Goal: Task Accomplishment & Management: Use online tool/utility

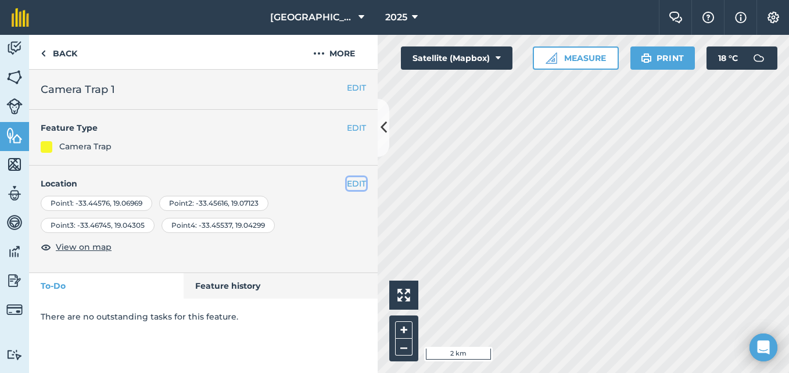
click at [359, 187] on button "EDIT" at bounding box center [356, 183] width 19 height 13
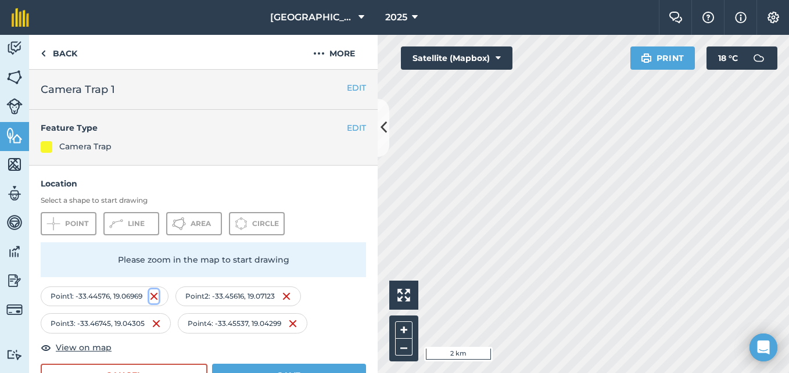
click at [158, 296] on img at bounding box center [153, 296] width 9 height 14
click at [155, 323] on img at bounding box center [155, 324] width 9 height 14
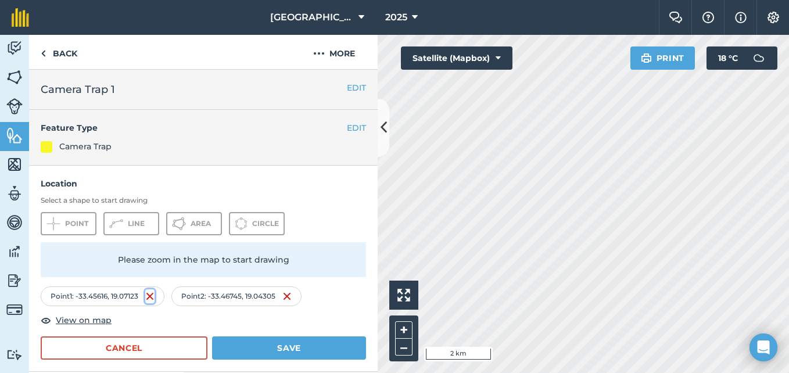
click at [153, 296] on img at bounding box center [149, 296] width 9 height 14
click at [151, 297] on img at bounding box center [152, 296] width 9 height 14
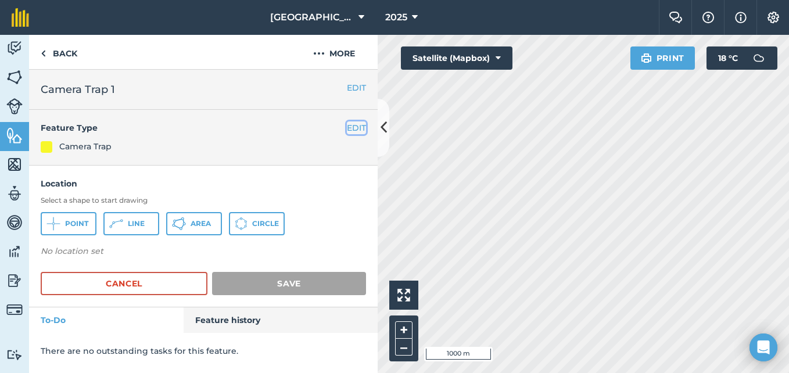
click at [353, 130] on button "EDIT" at bounding box center [356, 127] width 19 height 13
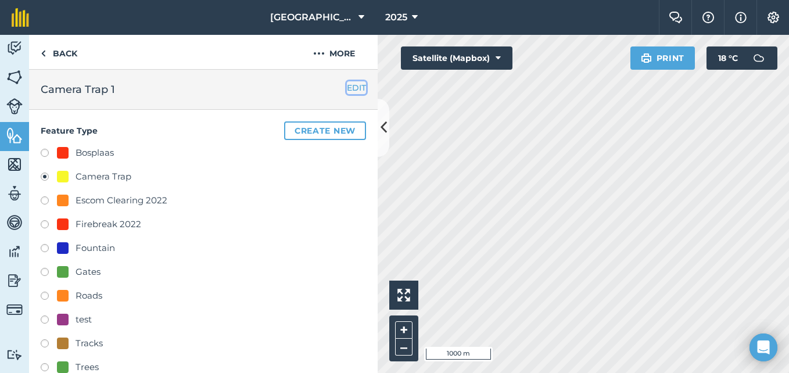
click at [353, 90] on button "EDIT" at bounding box center [356, 87] width 19 height 13
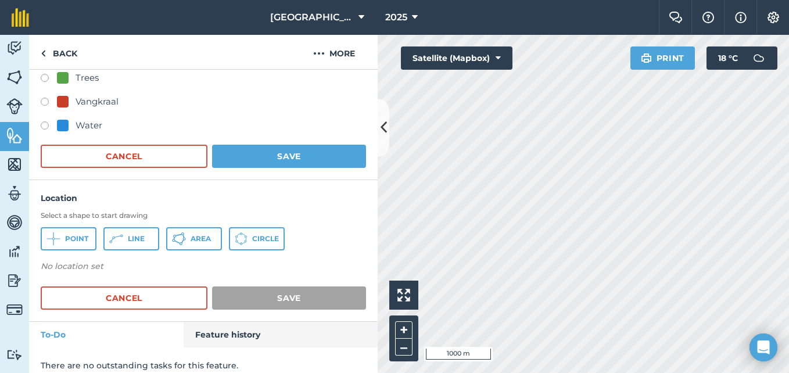
scroll to position [360, 0]
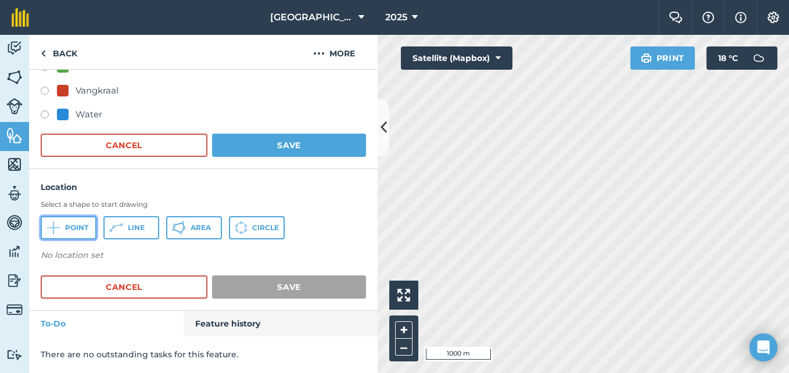
click at [66, 220] on button "Point" at bounding box center [69, 227] width 56 height 23
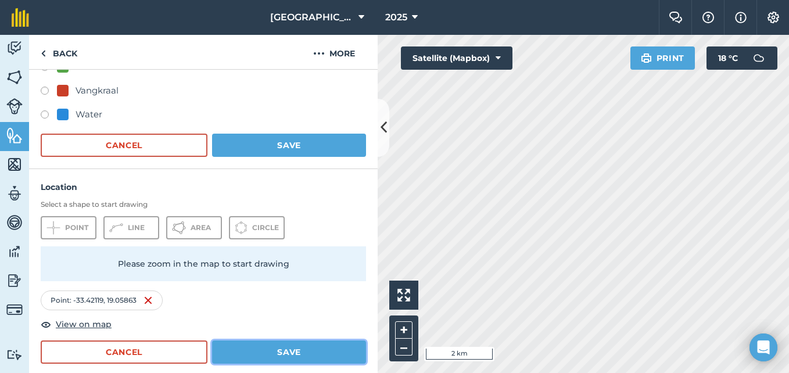
click at [304, 349] on button "Save" at bounding box center [289, 352] width 154 height 23
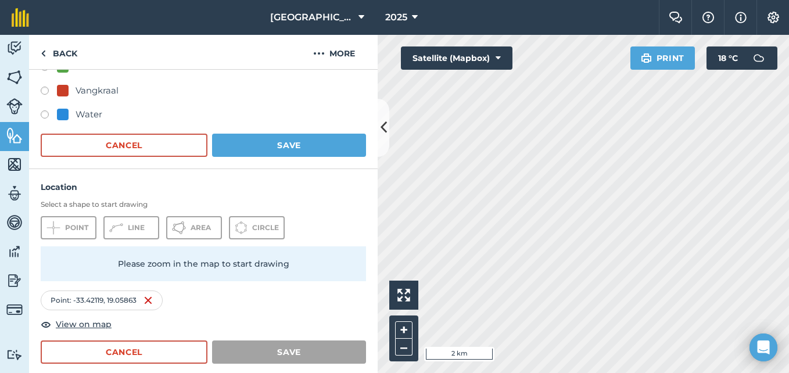
scroll to position [282, 0]
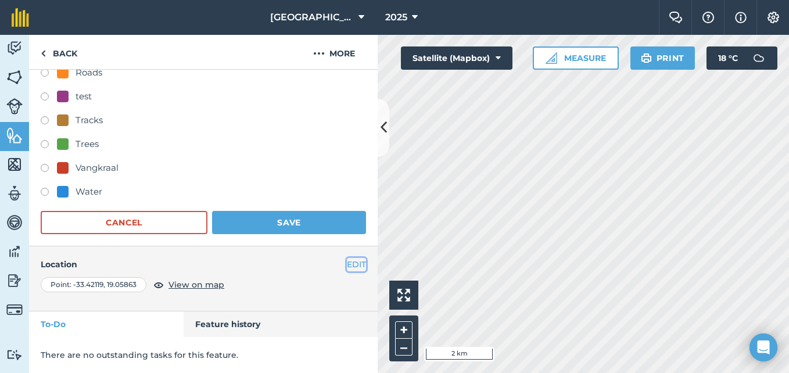
click at [347, 260] on button "EDIT" at bounding box center [356, 264] width 19 height 13
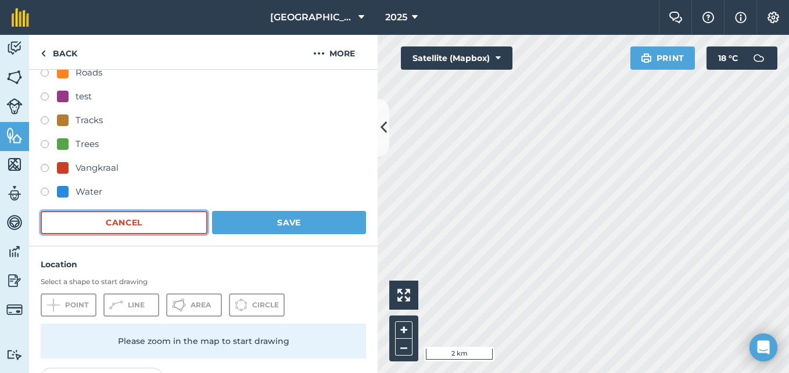
click at [173, 219] on button "Cancel" at bounding box center [124, 222] width 167 height 23
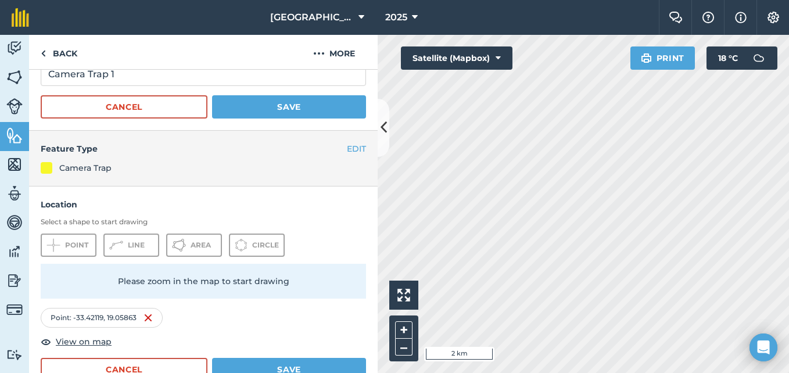
scroll to position [34, 0]
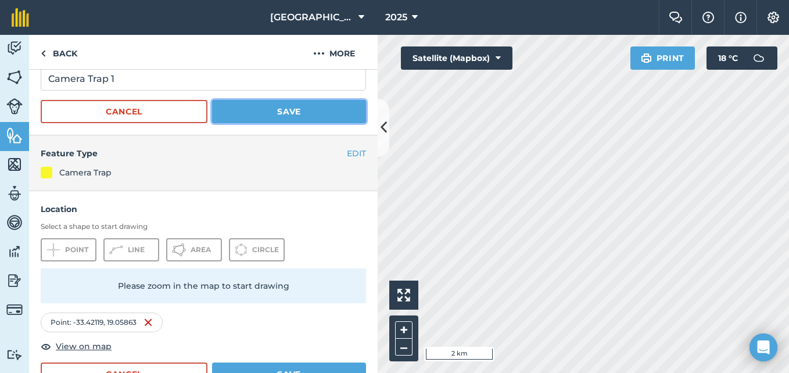
click at [313, 106] on button "Save" at bounding box center [289, 111] width 154 height 23
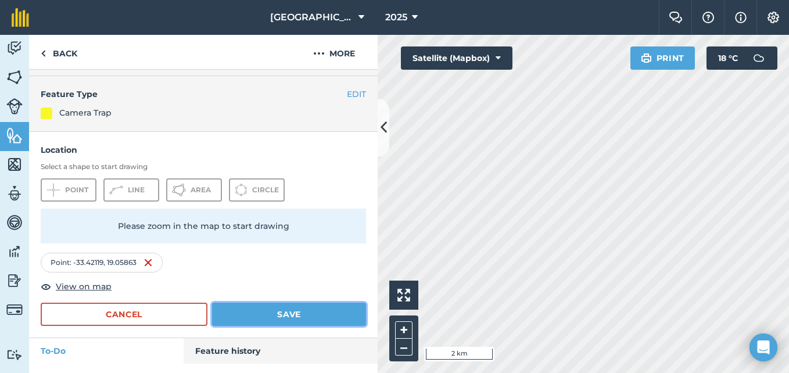
click at [303, 311] on button "Save" at bounding box center [289, 314] width 154 height 23
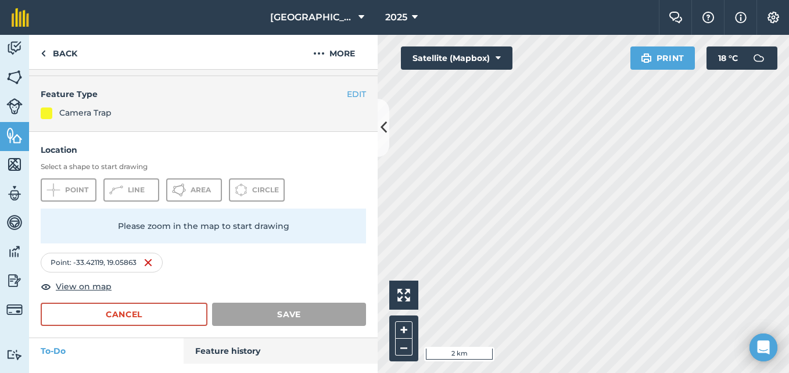
scroll to position [0, 0]
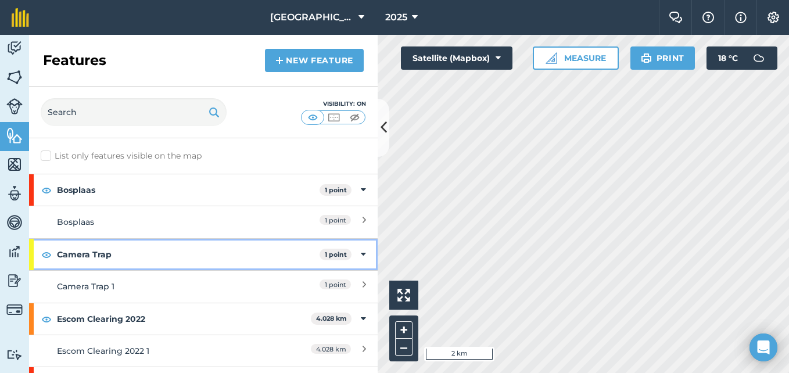
click at [241, 249] on strong "Camera Trap" at bounding box center [188, 254] width 263 height 31
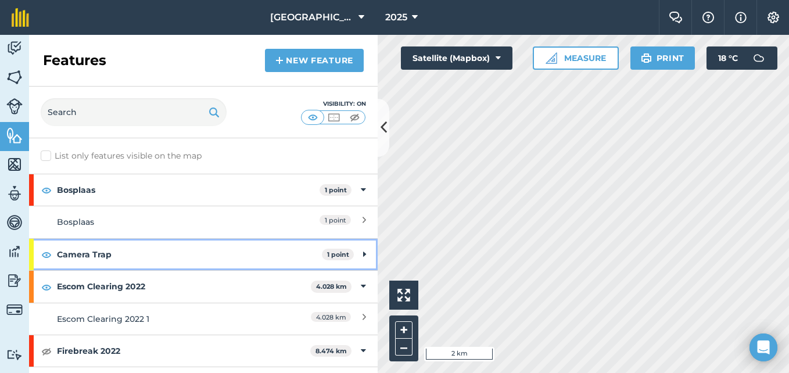
click at [339, 253] on strong "1 point" at bounding box center [338, 255] width 22 height 8
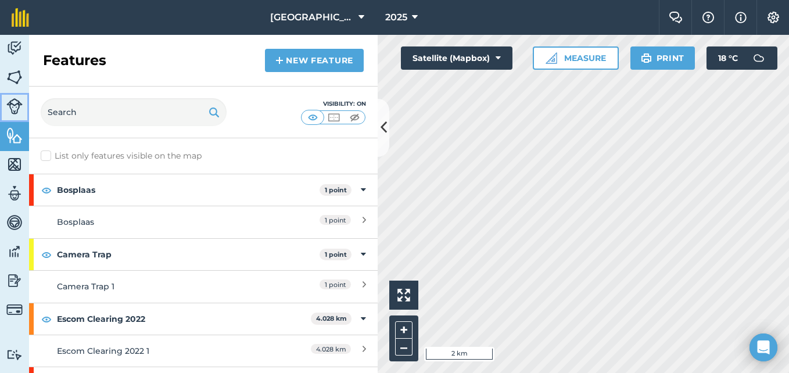
click at [13, 109] on img at bounding box center [14, 106] width 16 height 16
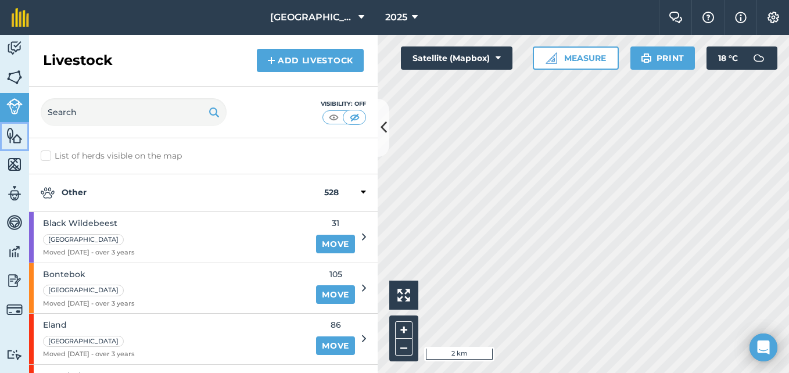
click at [15, 137] on img at bounding box center [14, 135] width 16 height 17
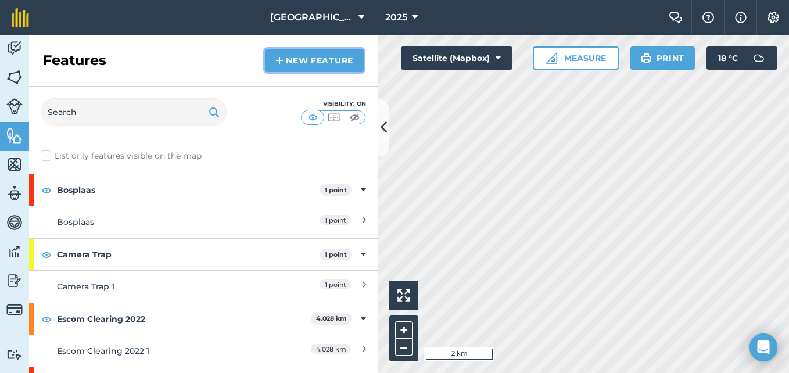
click at [317, 55] on link "New feature" at bounding box center [314, 60] width 99 height 23
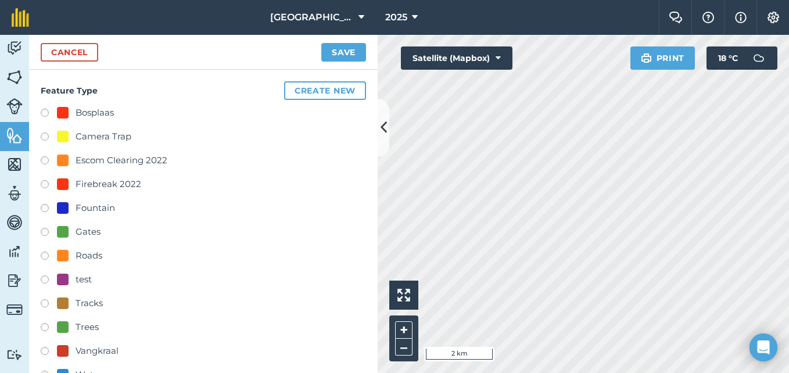
click at [42, 134] on label at bounding box center [49, 139] width 16 height 12
radio input "true"
type input "Camera Trap 2"
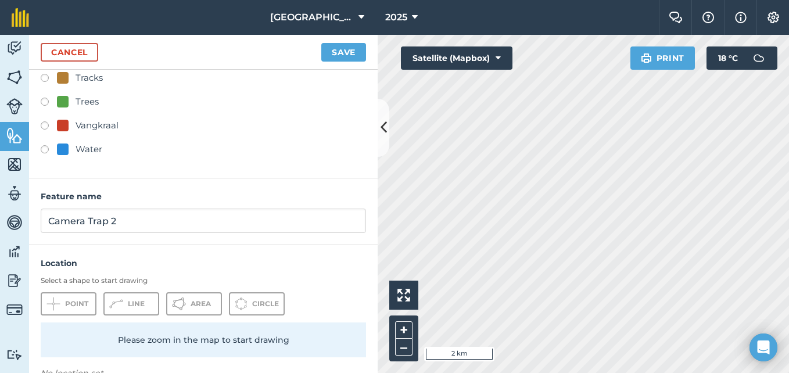
scroll to position [249, 0]
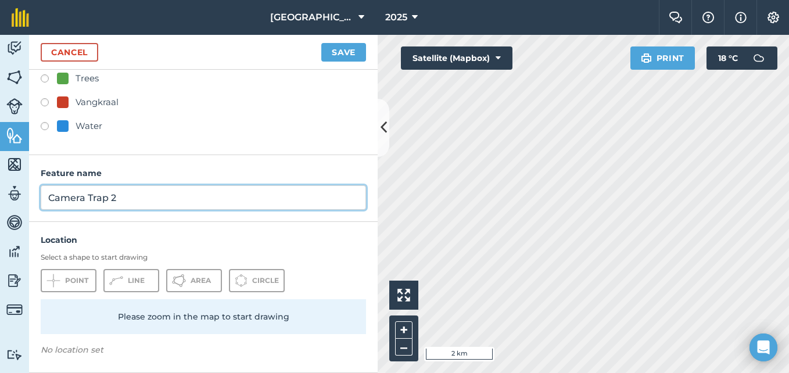
click at [112, 201] on input "Camera Trap 2" at bounding box center [203, 197] width 325 height 24
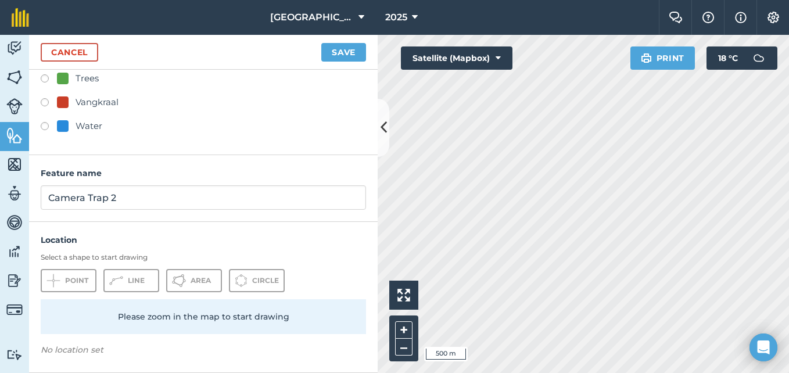
scroll to position [207, 0]
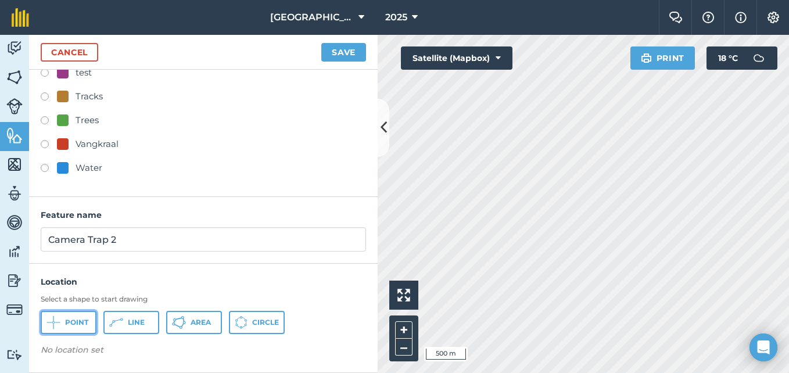
click at [65, 321] on button "Point" at bounding box center [69, 322] width 56 height 23
click at [75, 327] on span "Point" at bounding box center [76, 322] width 23 height 9
click at [75, 323] on span "Point" at bounding box center [76, 322] width 23 height 9
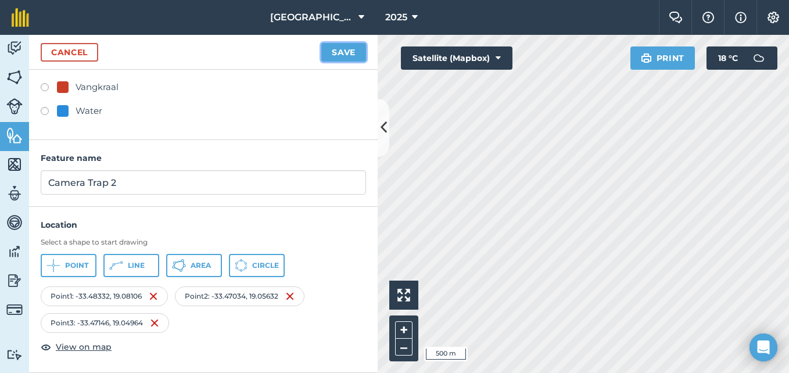
click at [332, 57] on button "Save" at bounding box center [343, 52] width 45 height 19
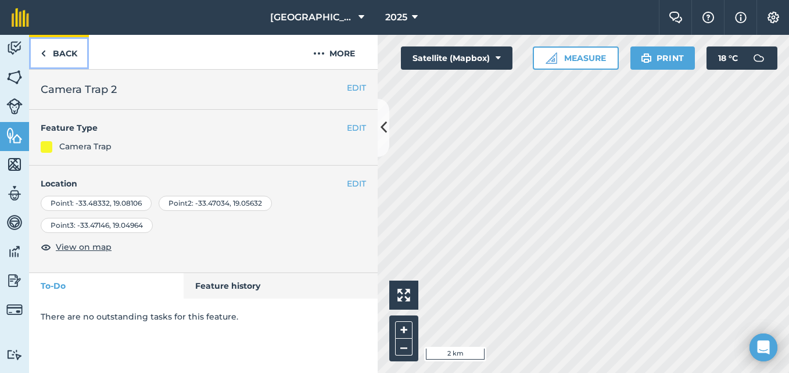
click at [45, 55] on img at bounding box center [43, 53] width 5 height 14
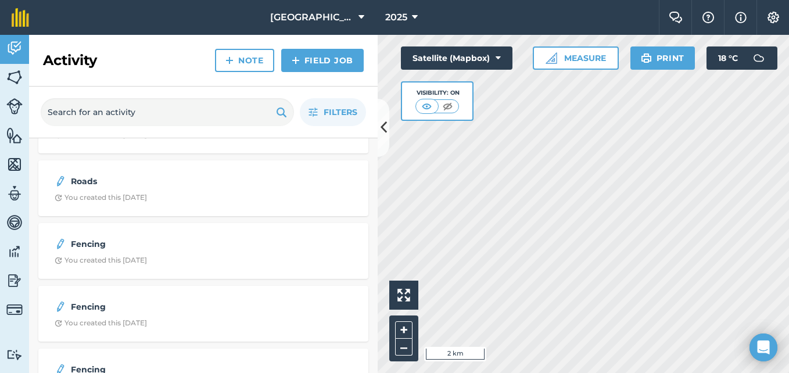
scroll to position [279, 0]
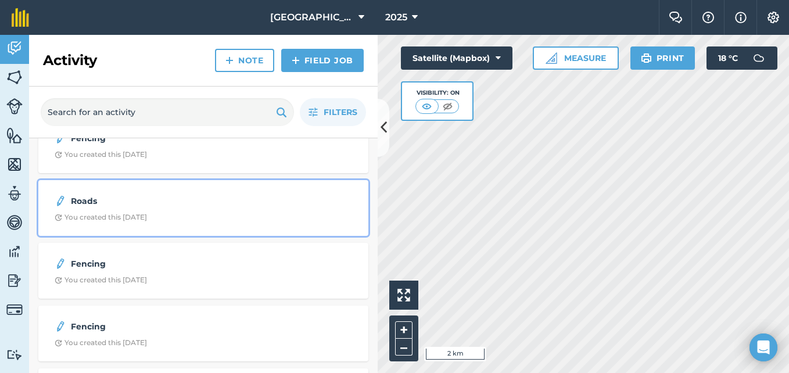
click at [207, 202] on strong "Roads" at bounding box center [163, 201] width 184 height 13
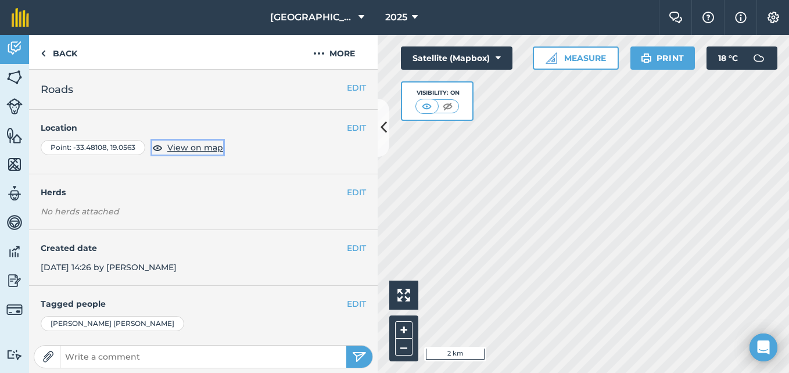
click at [203, 145] on span "View on map" at bounding box center [195, 147] width 56 height 13
